Goal: Transaction & Acquisition: Purchase product/service

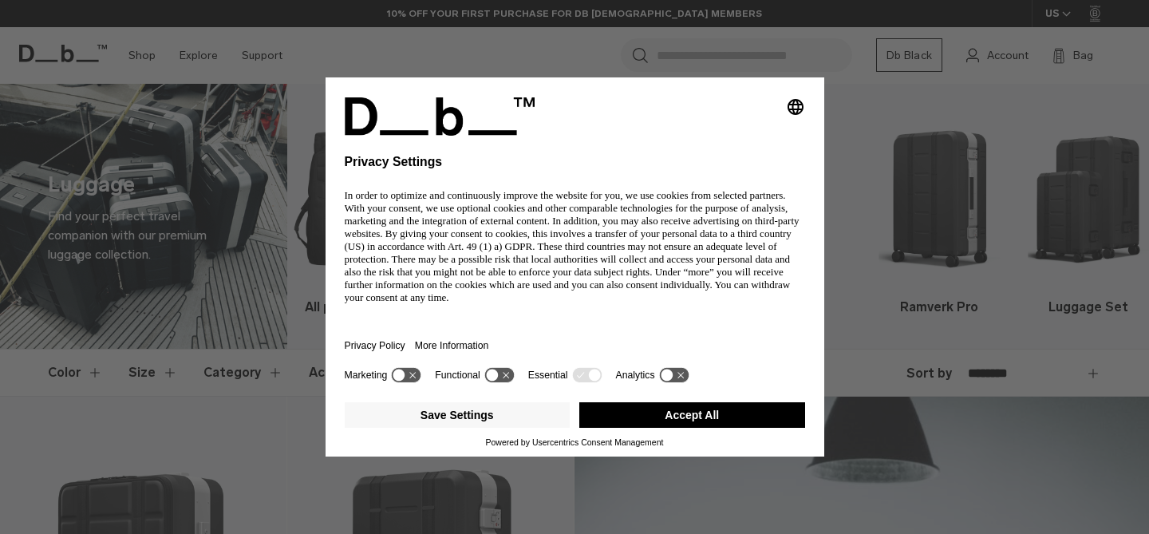
click at [497, 204] on body "Skip to content BUY NOW, PAY LATER WITH [PERSON_NAME] 10% OFF YOUR FIRST PURCHA…" at bounding box center [574, 267] width 1149 height 534
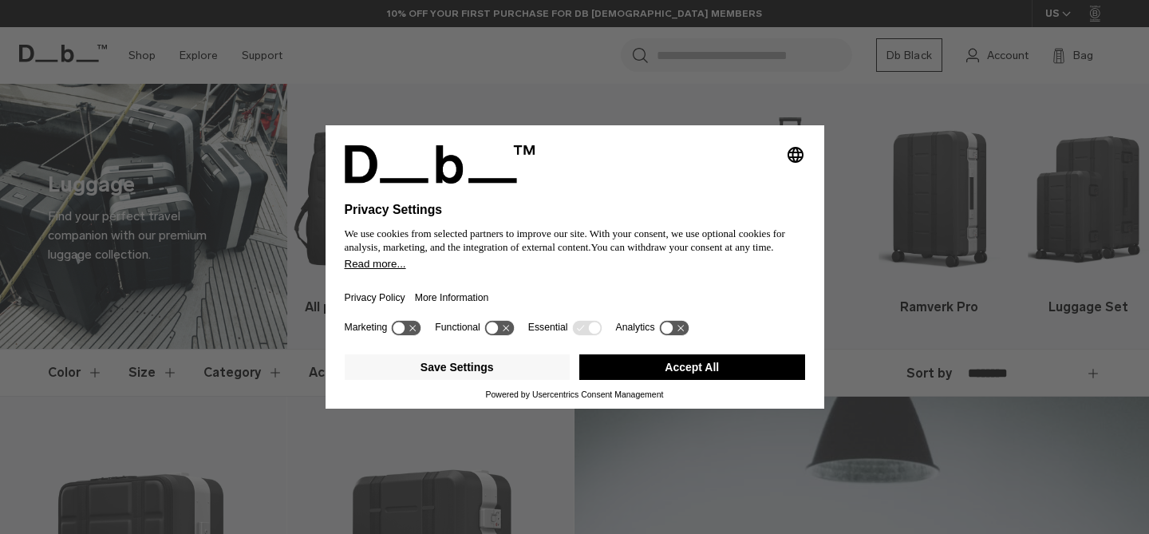
click at [719, 365] on button "Accept All" at bounding box center [692, 367] width 226 height 26
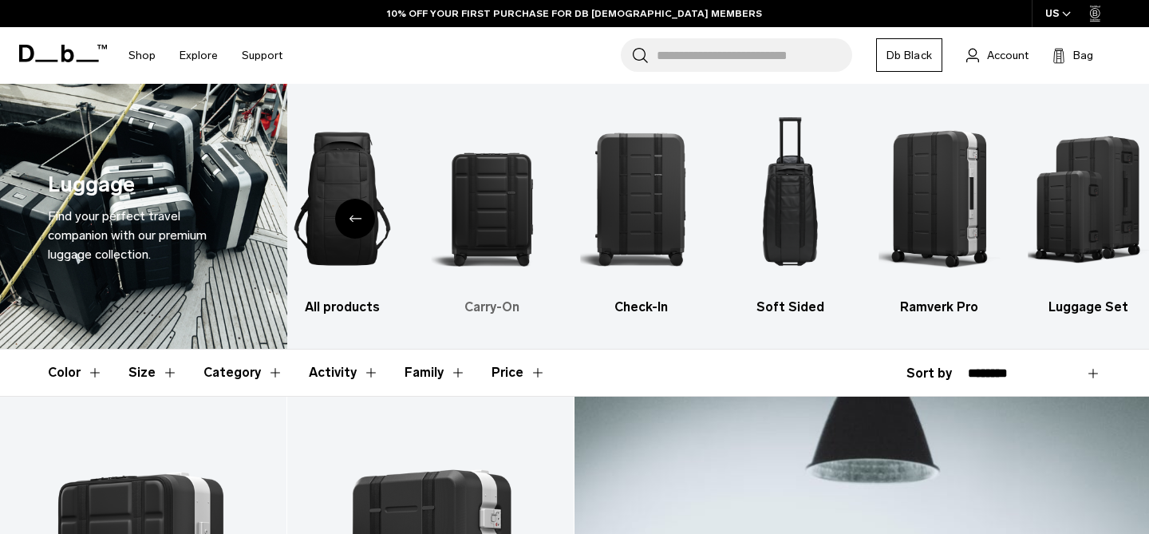
click at [507, 215] on img "2 / 6" at bounding box center [491, 199] width 121 height 182
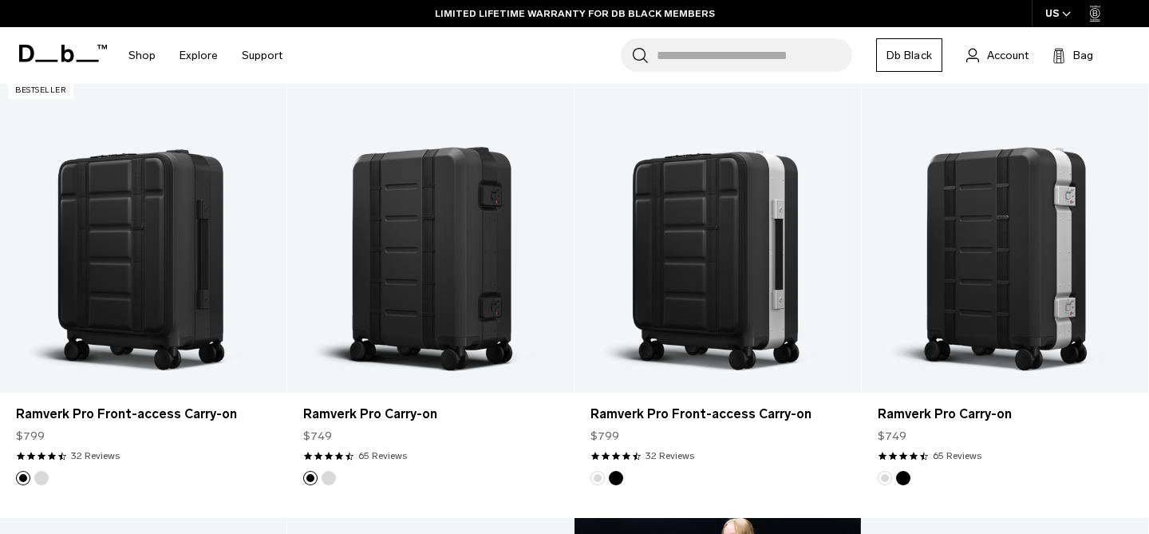
scroll to position [325, 0]
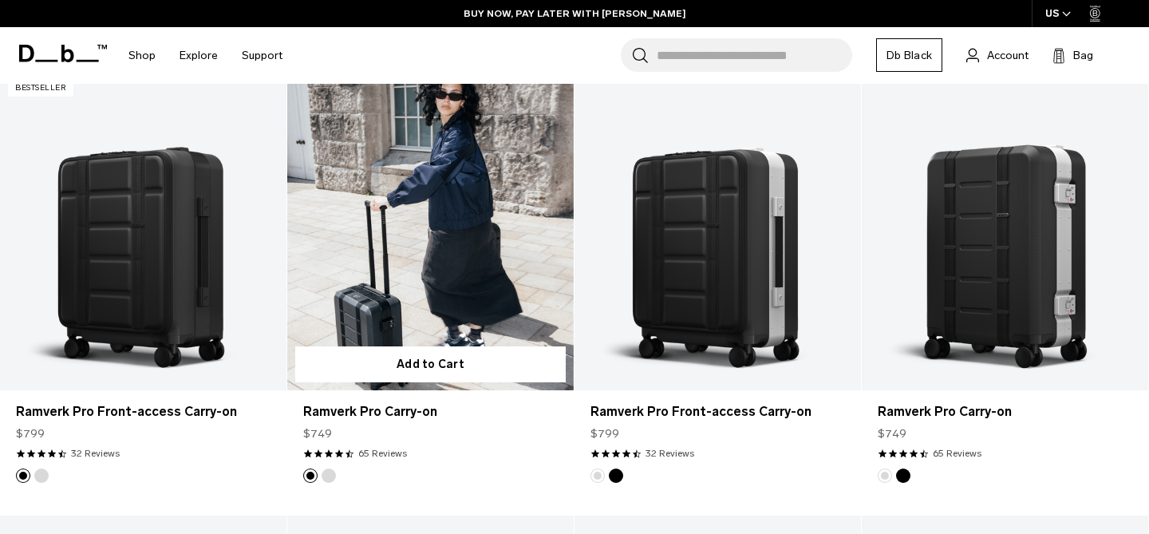
click at [437, 265] on link "Ramverk Pro Carry-on" at bounding box center [430, 231] width 286 height 318
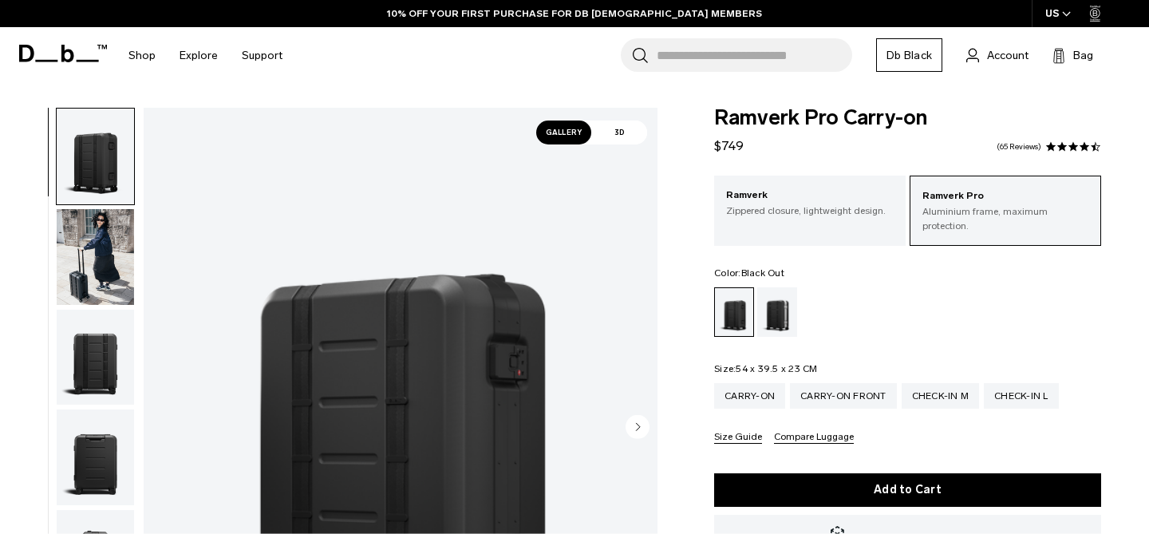
click at [100, 263] on img "button" at bounding box center [95, 257] width 77 height 96
